Goal: Information Seeking & Learning: Learn about a topic

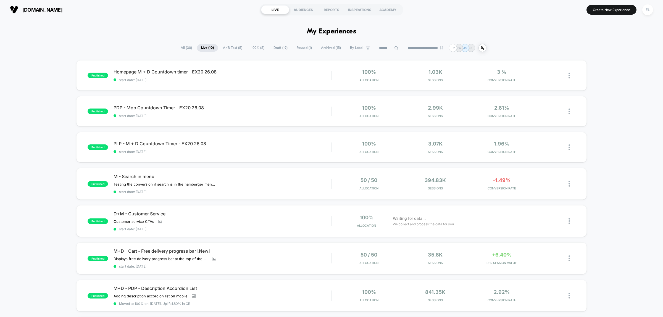
click at [274, 48] on span "Draft ( 19 )" at bounding box center [280, 47] width 22 height 7
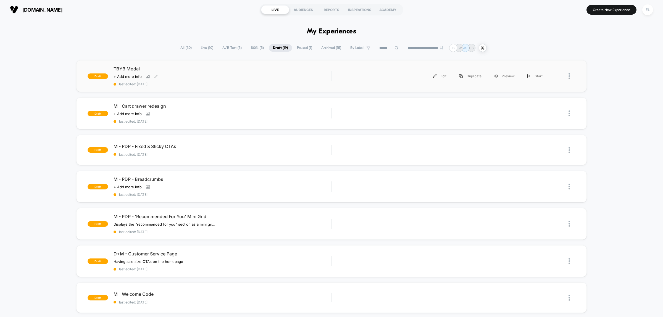
click at [225, 73] on div "TBYB Modal Click to view images Click to edit experience details + Add more inf…" at bounding box center [223, 76] width 218 height 20
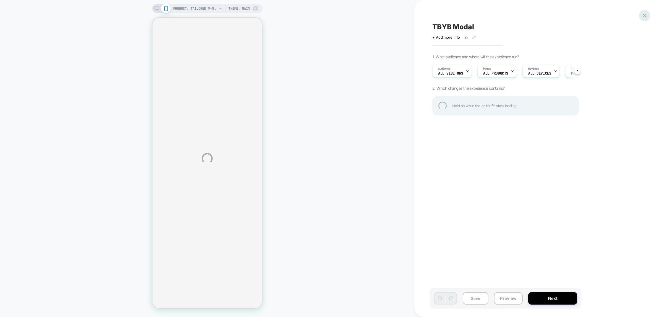
click at [647, 15] on div at bounding box center [644, 15] width 11 height 11
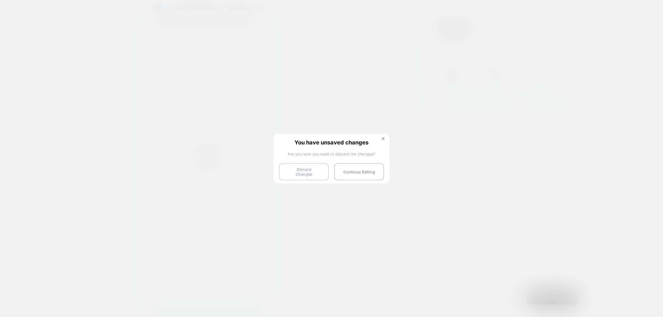
click at [293, 164] on button "Discard Changes" at bounding box center [304, 171] width 50 height 17
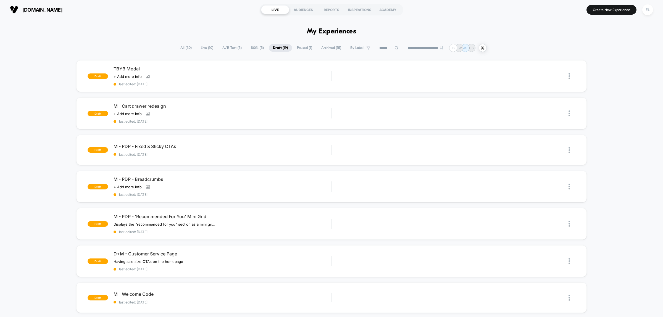
click at [223, 46] on span "A/B Test ( 5 )" at bounding box center [232, 47] width 28 height 7
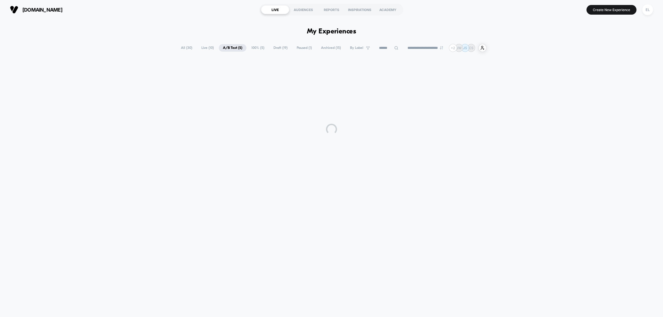
click at [223, 46] on span "A/B Test ( 5 )" at bounding box center [233, 47] width 28 height 7
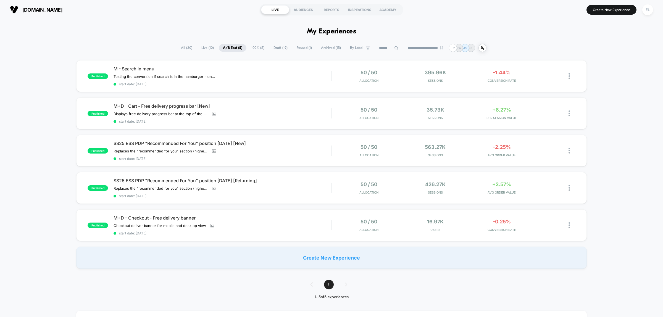
click at [200, 46] on span "Live ( 10 )" at bounding box center [207, 47] width 21 height 7
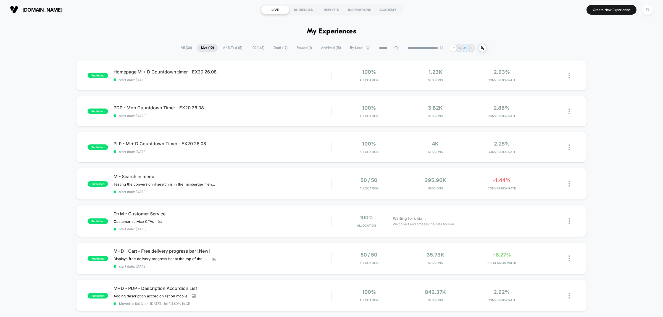
click at [222, 48] on span "A/B Test ( 5 )" at bounding box center [233, 47] width 28 height 7
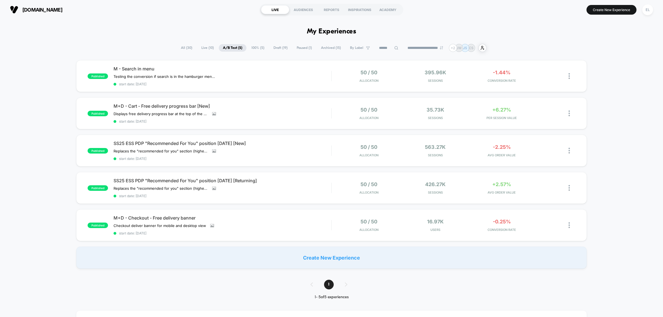
click at [618, 205] on div "published M - Search in menu Testing the conversion if search is in the hamburg…" at bounding box center [331, 164] width 663 height 209
click at [621, 95] on div "published M - Search in menu Testing the conversion if search is in the hamburg…" at bounding box center [331, 164] width 663 height 209
click at [226, 78] on div "Testing the conversion if search is in the hamburger menu vs not Click to edit …" at bounding box center [190, 76] width 152 height 4
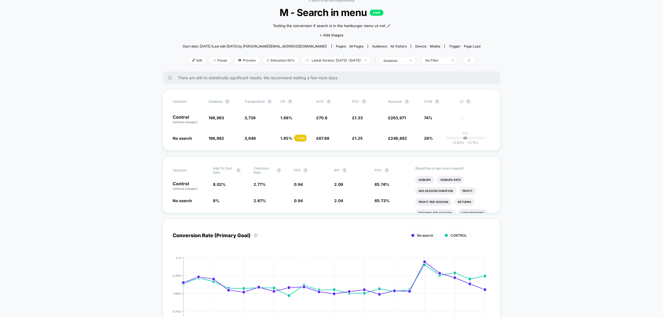
scroll to position [69, 0]
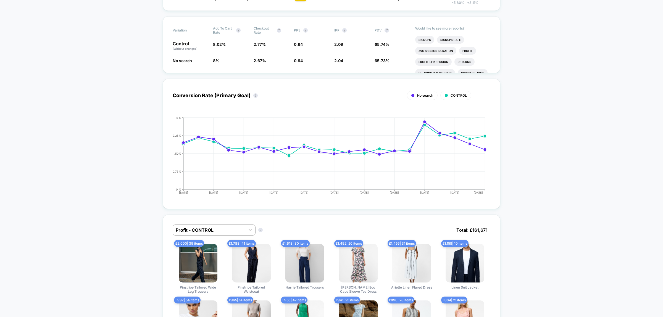
scroll to position [0, 0]
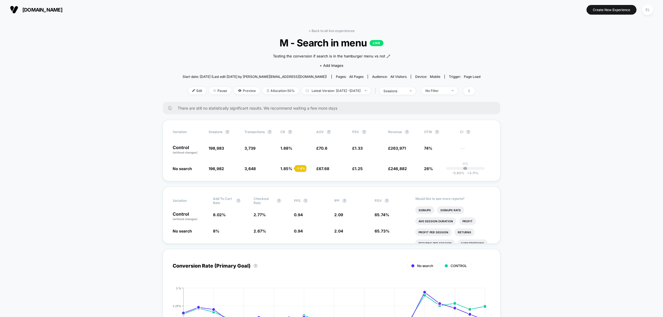
click at [329, 33] on div "< Back to all live experiences M - Search in menu LIVE Testing the conversion i…" at bounding box center [332, 65] width 298 height 73
click at [332, 29] on link "< Back to all live experiences" at bounding box center [332, 31] width 46 height 4
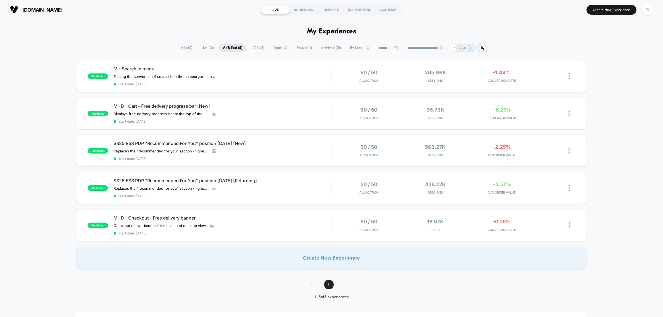
click at [629, 182] on div "published M - Search in menu Testing the conversion if search is in the hamburg…" at bounding box center [331, 164] width 663 height 209
click at [616, 249] on div "published M - Search in menu Testing the conversion if search is in the hamburg…" at bounding box center [331, 164] width 663 height 209
click at [300, 178] on span "SS25 ESS PDP "Recommended For You" position [DATE] [Returning]" at bounding box center [223, 181] width 218 height 6
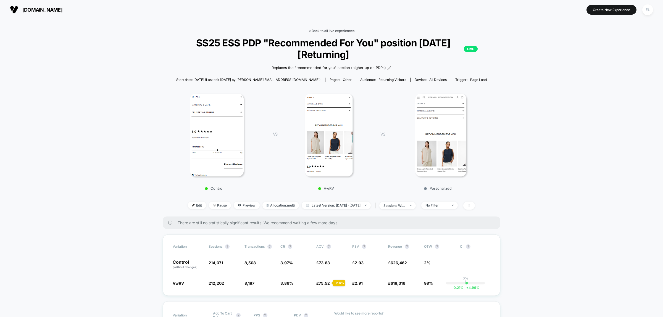
click at [327, 29] on link "< Back to all live experiences" at bounding box center [332, 31] width 46 height 4
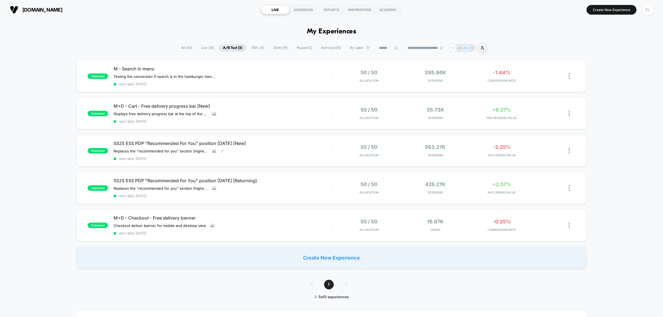
drag, startPoint x: 283, startPoint y: 151, endPoint x: 309, endPoint y: 152, distance: 26.3
click at [283, 151] on div "SS25 ESS PDP "Recommended For You" position [DATE] [New] Replaces the "recommen…" at bounding box center [223, 151] width 218 height 20
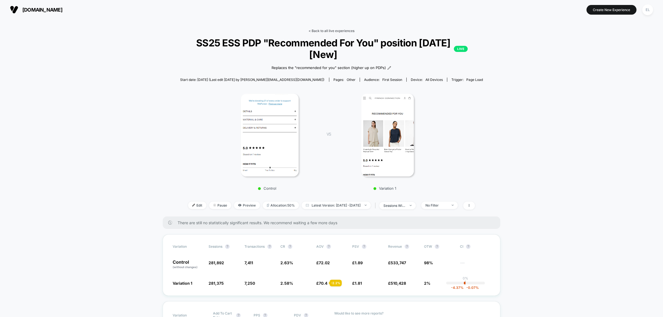
click at [327, 31] on link "< Back to all live experiences" at bounding box center [332, 31] width 46 height 4
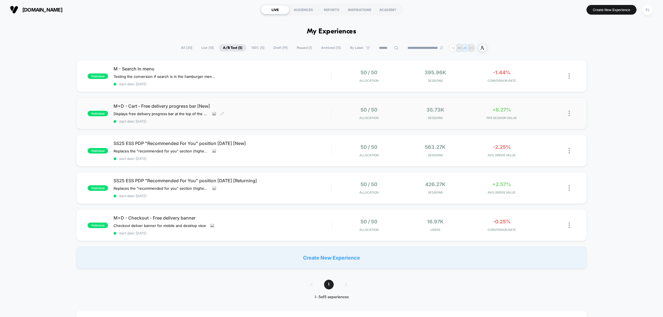
click at [286, 106] on span "M+D - Cart - Free delivery progress bar [New]" at bounding box center [223, 106] width 218 height 6
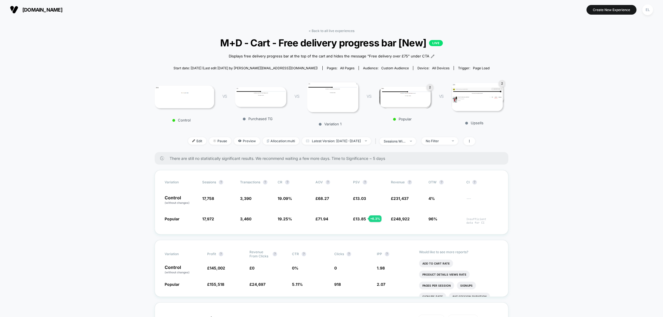
drag, startPoint x: 328, startPoint y: 28, endPoint x: 394, endPoint y: 49, distance: 69.4
click at [328, 29] on link "< Back to all live experiences" at bounding box center [332, 31] width 46 height 4
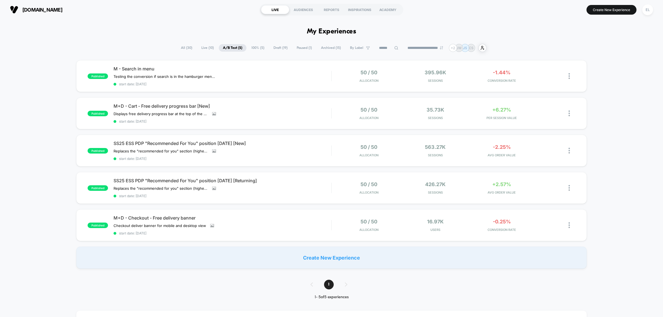
click at [611, 83] on div "published M - Search in menu Testing the conversion if search is in the hamburg…" at bounding box center [331, 164] width 663 height 209
click at [262, 73] on div "M - Search in menu Testing the conversion if search is in the hamburger menu vs…" at bounding box center [223, 76] width 218 height 20
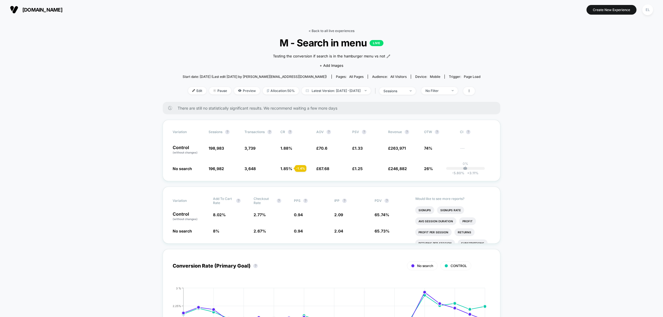
click at [330, 29] on link "< Back to all live experiences" at bounding box center [332, 31] width 46 height 4
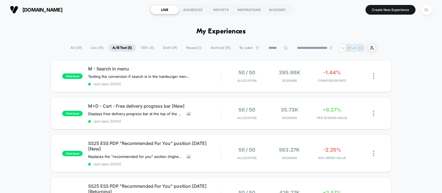
click at [408, 93] on div "published M - Search in menu Testing the conversion if search is in the hamburg…" at bounding box center [221, 170] width 442 height 220
click at [404, 73] on div "published M - Search in menu Testing the conversion if search is in the hamburg…" at bounding box center [221, 170] width 442 height 220
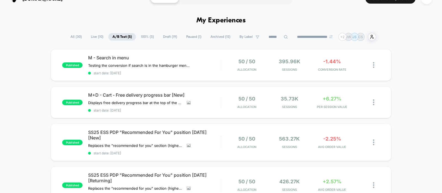
scroll to position [13, 0]
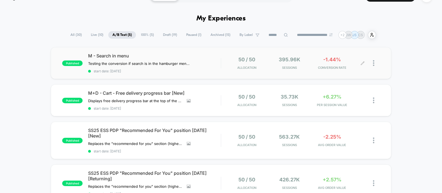
click at [374, 64] on div at bounding box center [376, 63] width 7 height 13
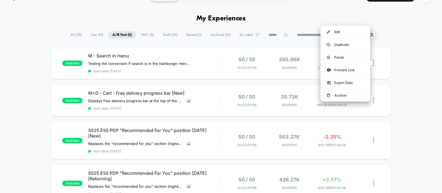
click at [410, 74] on div "published M - Search in menu Testing the conversion if search is in the hamburg…" at bounding box center [221, 157] width 442 height 220
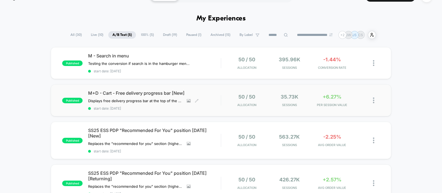
click at [122, 91] on span "M+D - Cart - Free delivery progress bar [New]" at bounding box center [154, 93] width 133 height 6
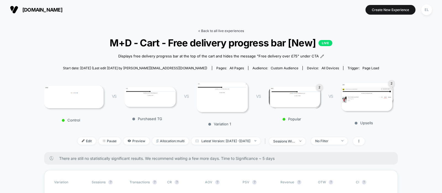
click at [202, 31] on link "< Back to all live experiences" at bounding box center [221, 31] width 46 height 4
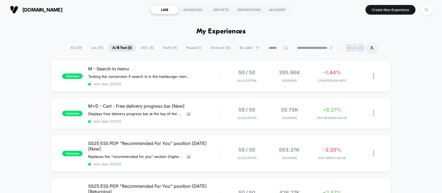
scroll to position [77, 0]
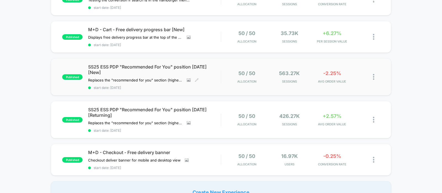
click at [165, 67] on span "SS25 ESS PDP "Recommended For You" position [DATE] [New]" at bounding box center [154, 69] width 133 height 11
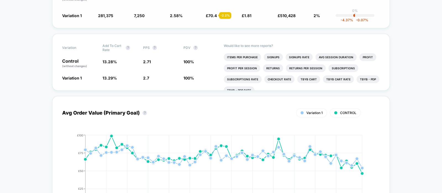
scroll to position [268, 0]
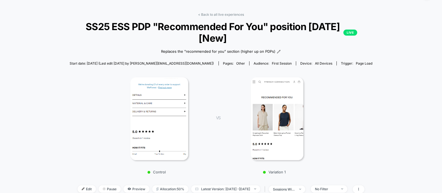
scroll to position [0, 0]
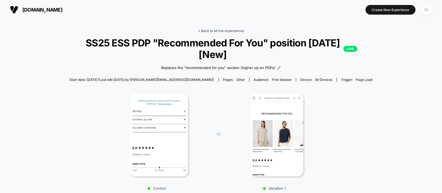
click at [228, 30] on link "< Back to all live experiences" at bounding box center [221, 31] width 46 height 4
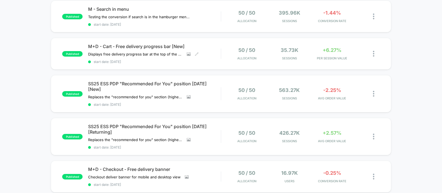
scroll to position [80, 0]
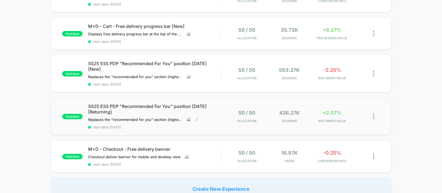
click at [182, 105] on span "SS25 ESS PDP "Recommended For You" position [DATE] [Returning]" at bounding box center [154, 109] width 133 height 11
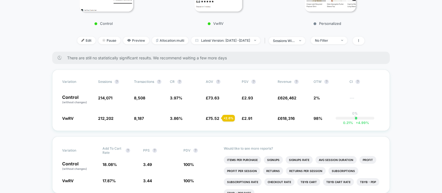
scroll to position [165, 0]
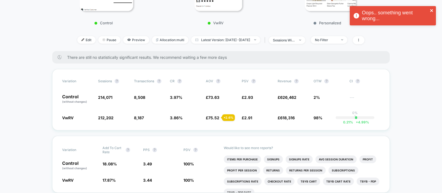
click at [431, 11] on icon "close" at bounding box center [432, 10] width 4 height 4
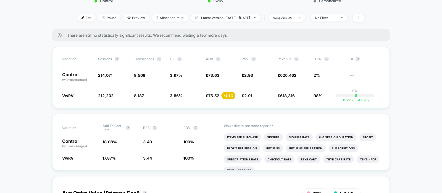
scroll to position [188, 0]
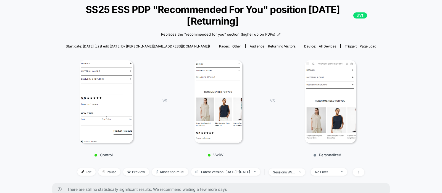
scroll to position [0, 0]
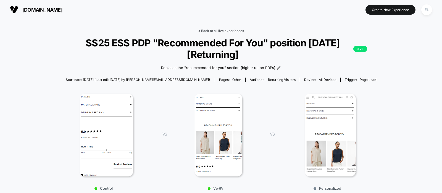
click at [232, 32] on link "< Back to all live experiences" at bounding box center [221, 31] width 46 height 4
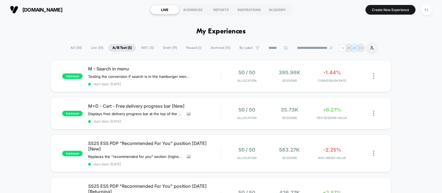
click at [411, 135] on div "published M - Search in menu Testing the conversion if search is in the hamburg…" at bounding box center [221, 170] width 442 height 220
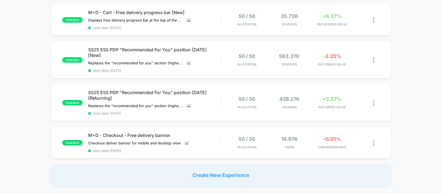
scroll to position [94, 0]
click at [155, 133] on span "M+D - Checkout - Free delivery banner" at bounding box center [154, 135] width 133 height 6
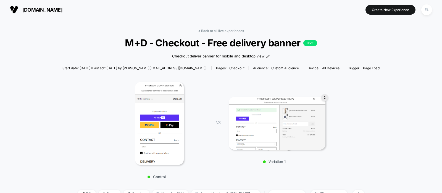
scroll to position [0, 0]
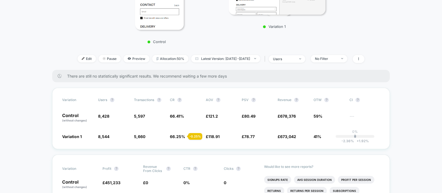
scroll to position [134, 0]
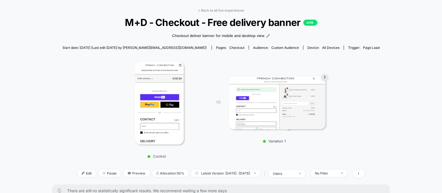
scroll to position [23, 0]
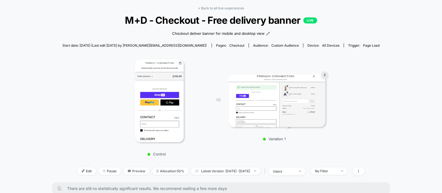
click at [285, 90] on img at bounding box center [277, 100] width 97 height 53
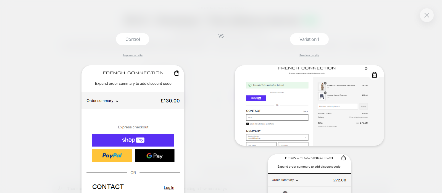
click at [275, 86] on img at bounding box center [309, 105] width 149 height 81
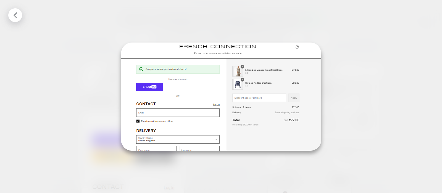
click at [16, 13] on icon at bounding box center [16, 15] width 4 height 6
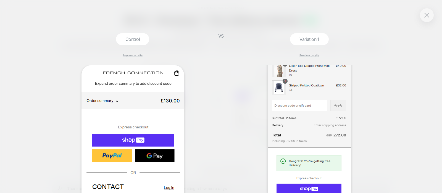
scroll to position [186, 0]
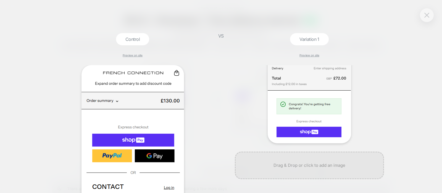
click at [425, 18] on button at bounding box center [427, 15] width 8 height 8
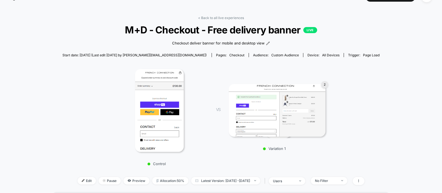
scroll to position [11, 0]
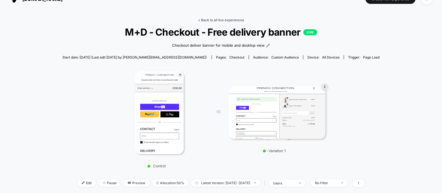
click at [218, 20] on link "< Back to all live experiences" at bounding box center [221, 20] width 46 height 4
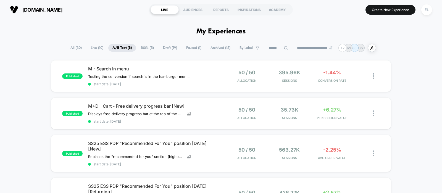
click at [403, 110] on div "published M - Search in menu Testing the conversion if search is in the hamburg…" at bounding box center [221, 170] width 442 height 220
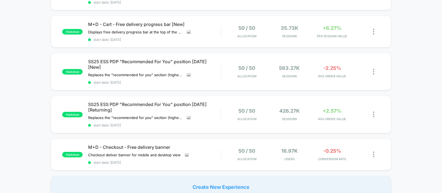
scroll to position [82, 0]
click at [406, 70] on div "published M - Search in menu Testing the conversion if search is in the hamburg…" at bounding box center [221, 88] width 442 height 220
